Goal: Task Accomplishment & Management: Use online tool/utility

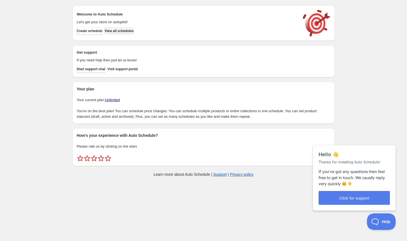
click at [125, 29] on span "View all schedules" at bounding box center [119, 31] width 29 height 4
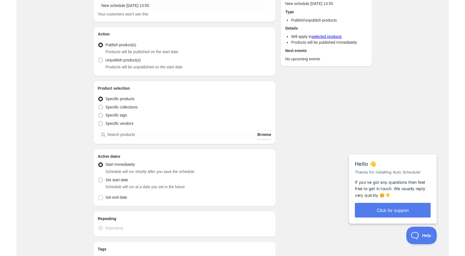
scroll to position [33, 0]
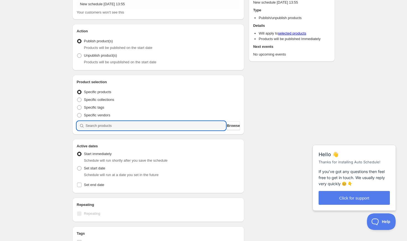
click at [102, 124] on input "search" at bounding box center [156, 125] width 141 height 9
type input "S"
click at [105, 125] on input "search" at bounding box center [156, 125] width 141 height 9
type input "S"
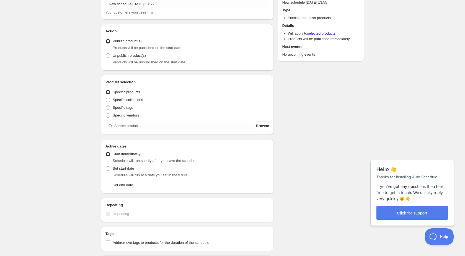
scroll to position [0, 0]
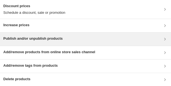
click at [41, 38] on h3 "Publish and/or unpublish products" at bounding box center [32, 39] width 59 height 6
